Goal: Task Accomplishment & Management: Use online tool/utility

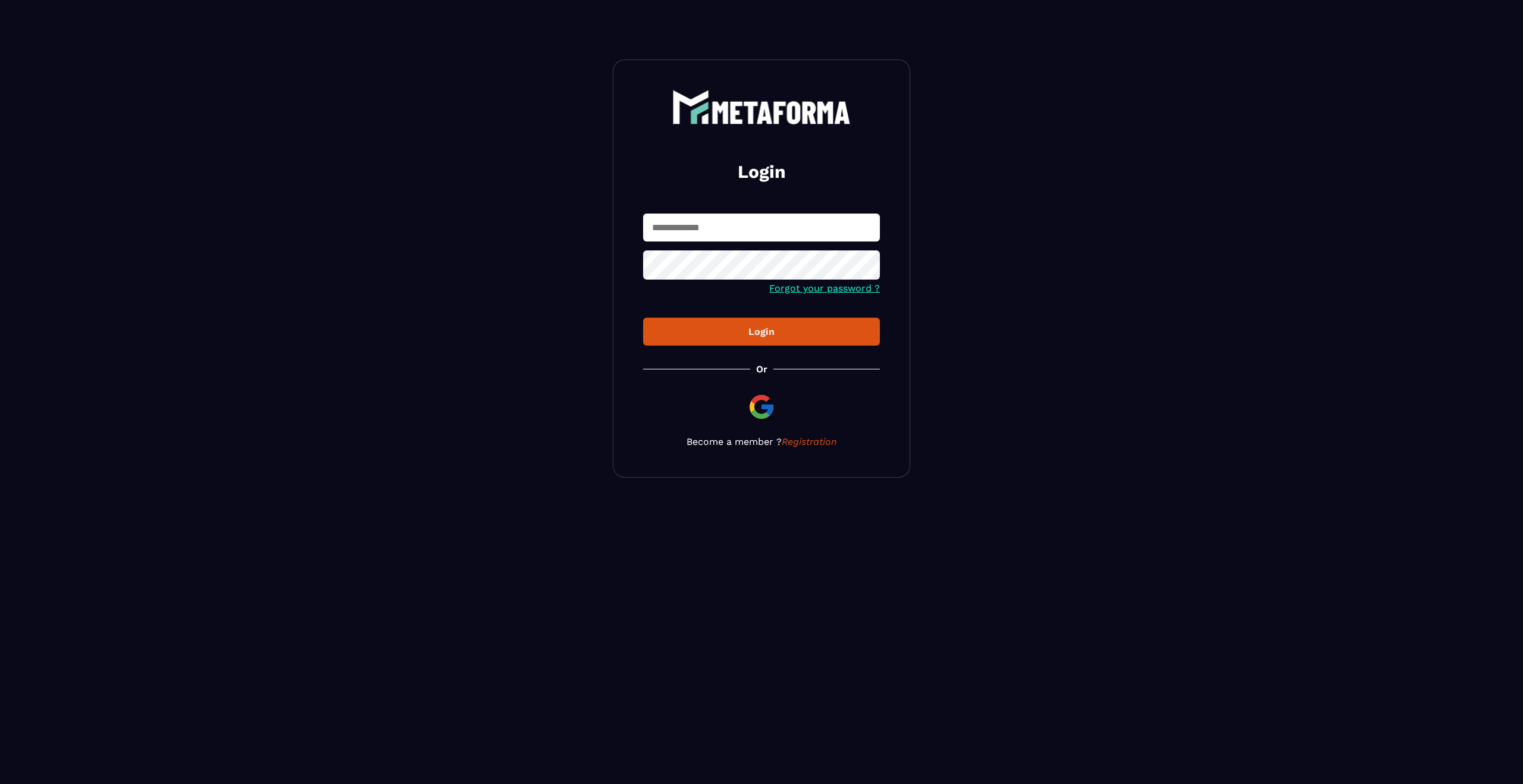
click at [748, 213] on input "text" at bounding box center [761, 227] width 237 height 28
type input "**********"
click at [865, 269] on icon at bounding box center [866, 266] width 14 height 14
